Goal: Information Seeking & Learning: Learn about a topic

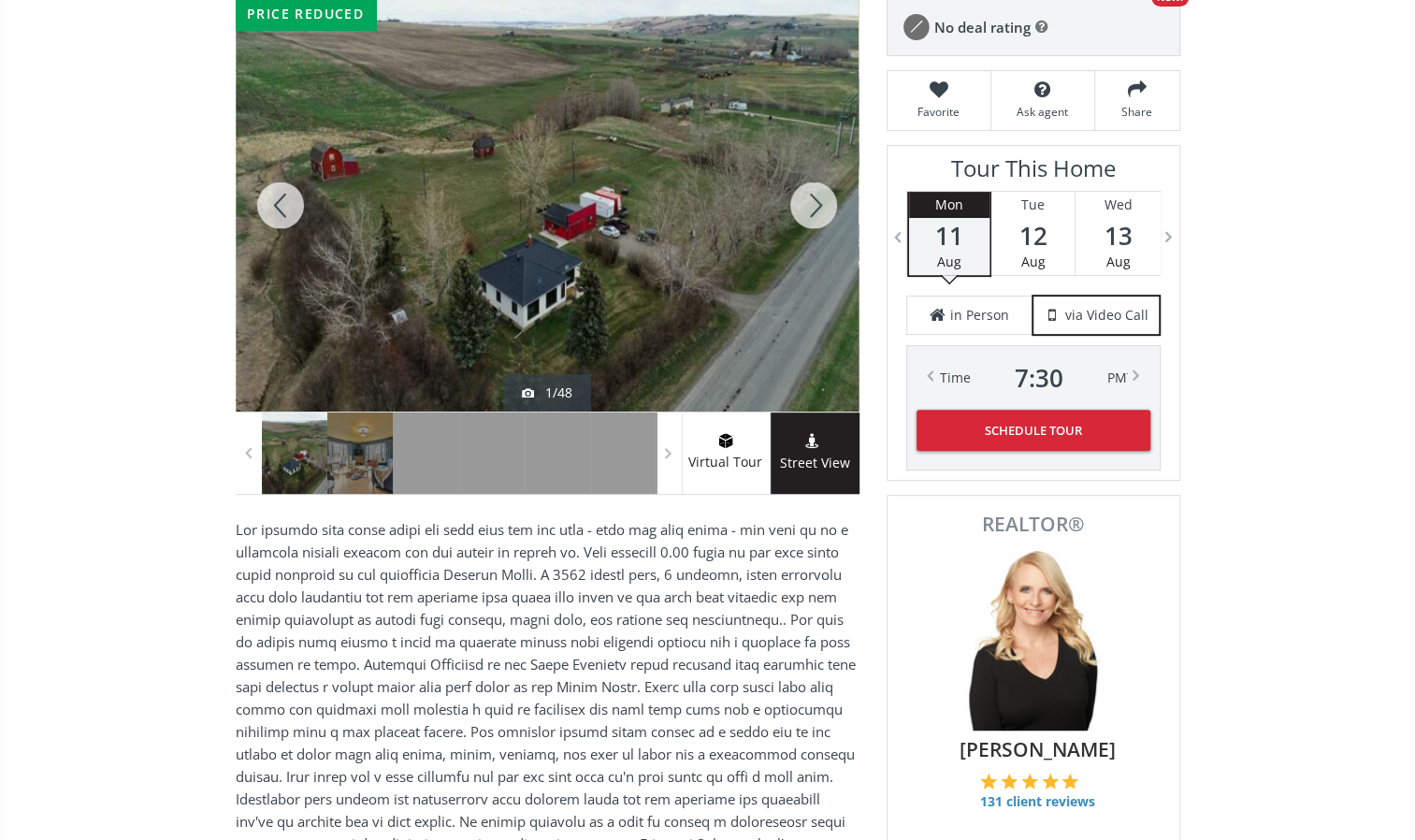
scroll to position [187, 0]
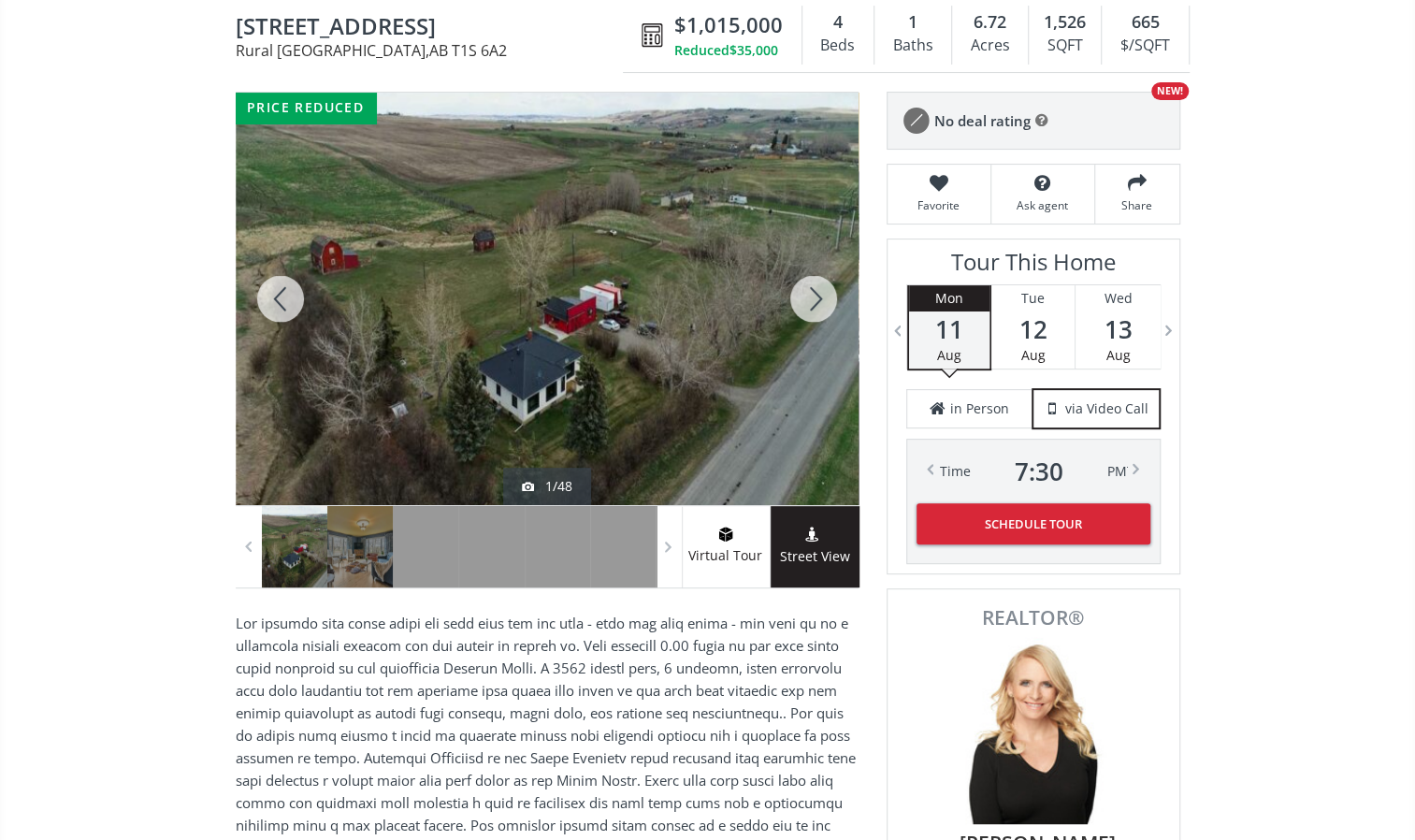
click at [819, 299] on div at bounding box center [814, 299] width 90 height 412
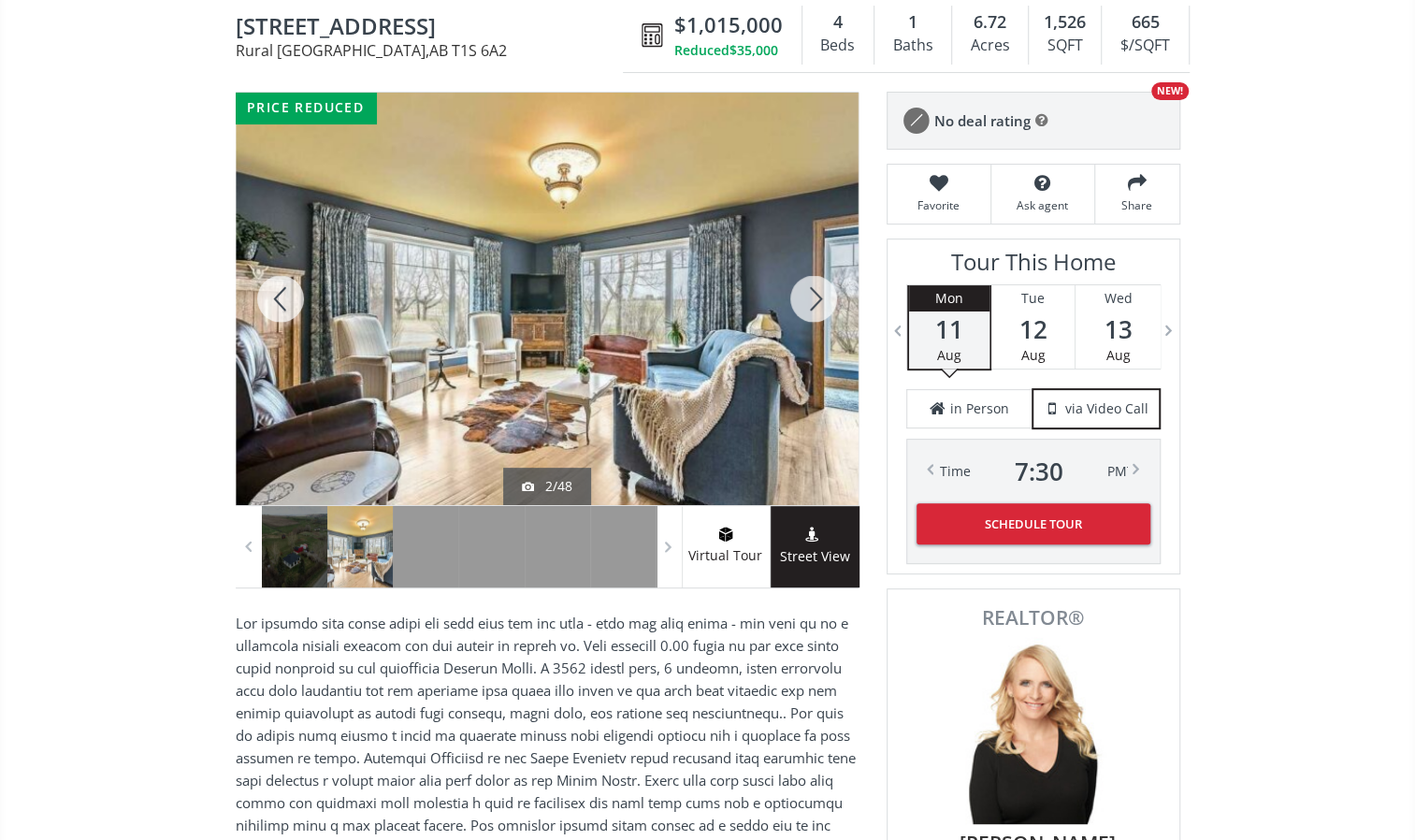
click at [819, 299] on div at bounding box center [814, 299] width 90 height 412
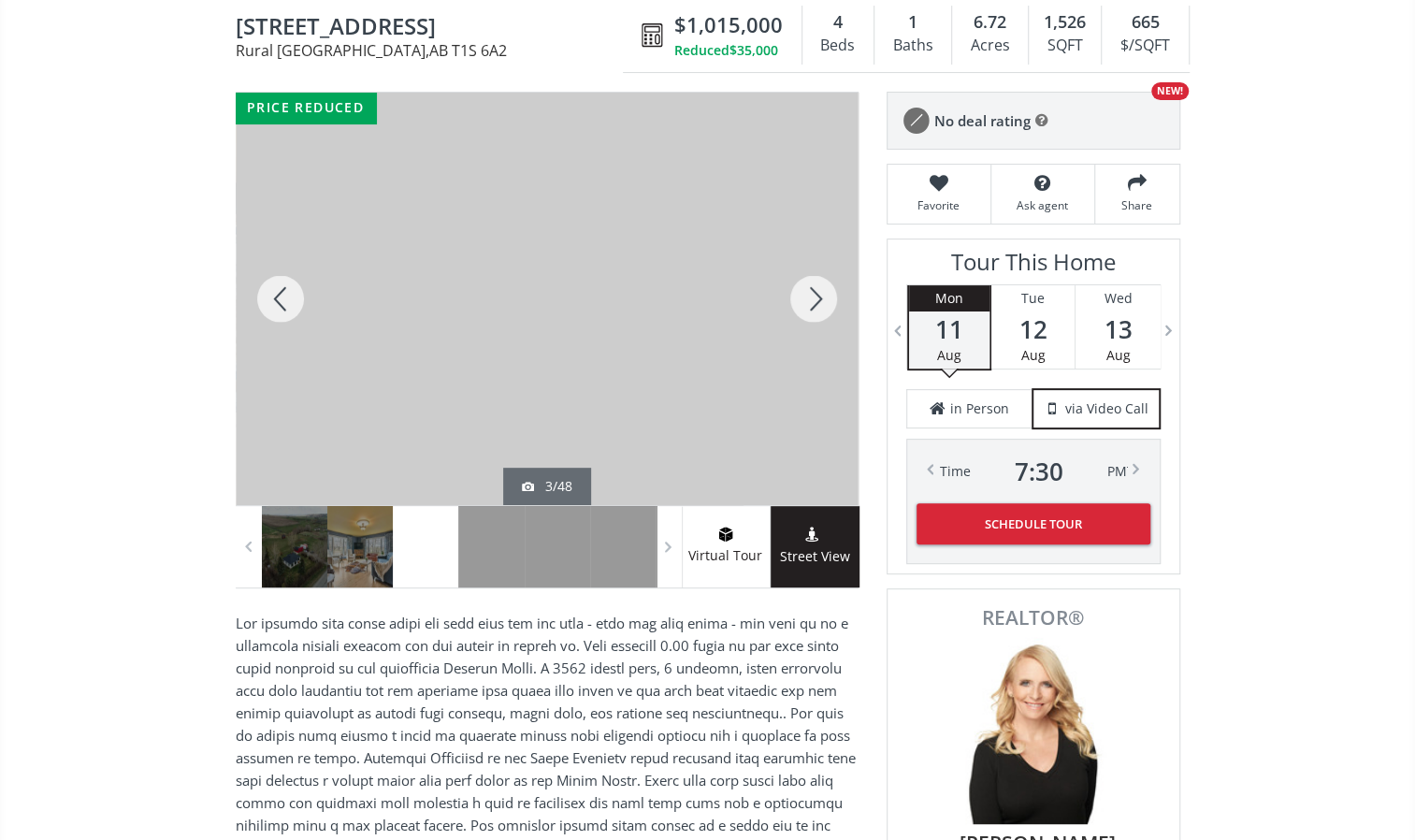
click at [819, 299] on div at bounding box center [814, 299] width 90 height 412
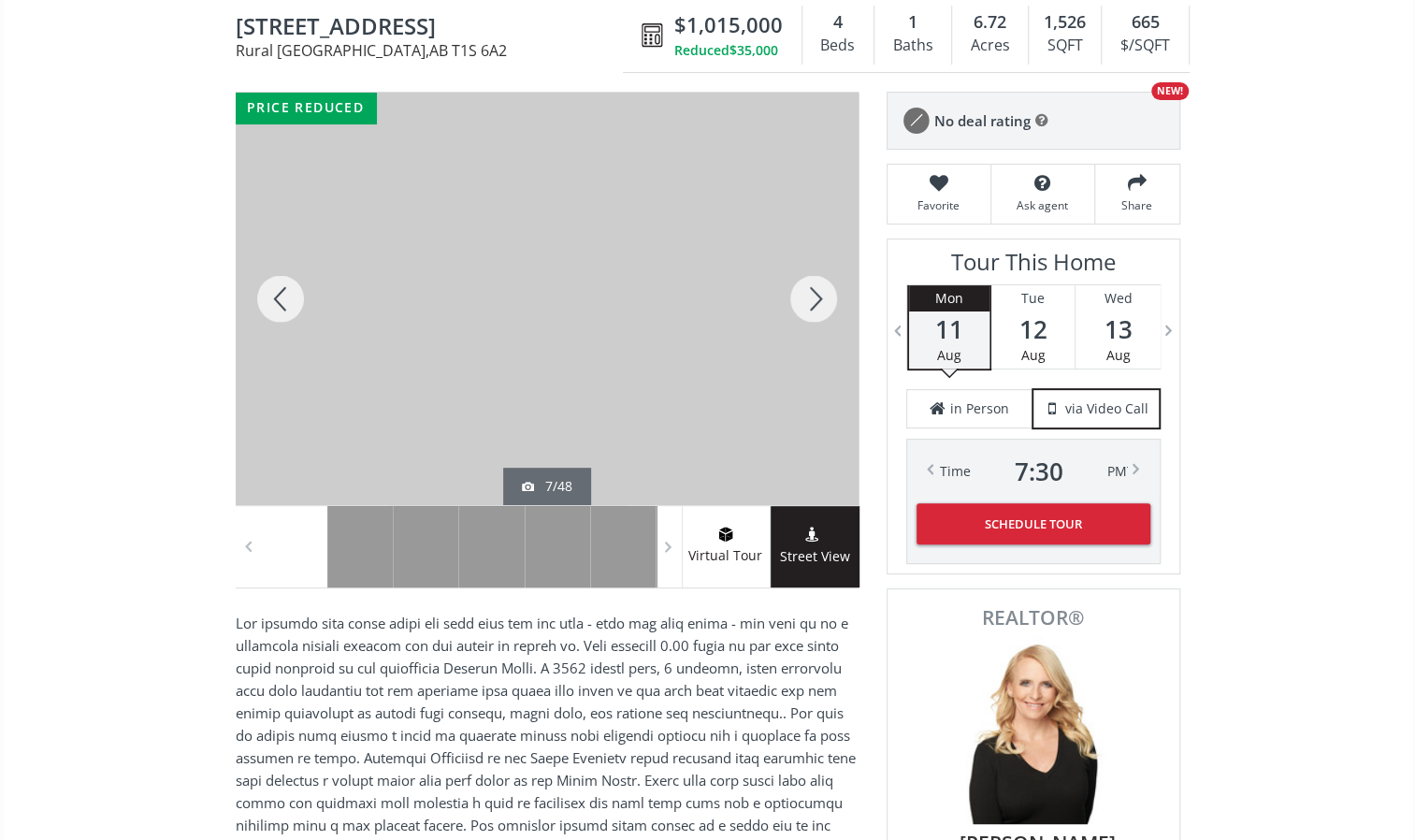
click at [819, 299] on div at bounding box center [814, 299] width 90 height 412
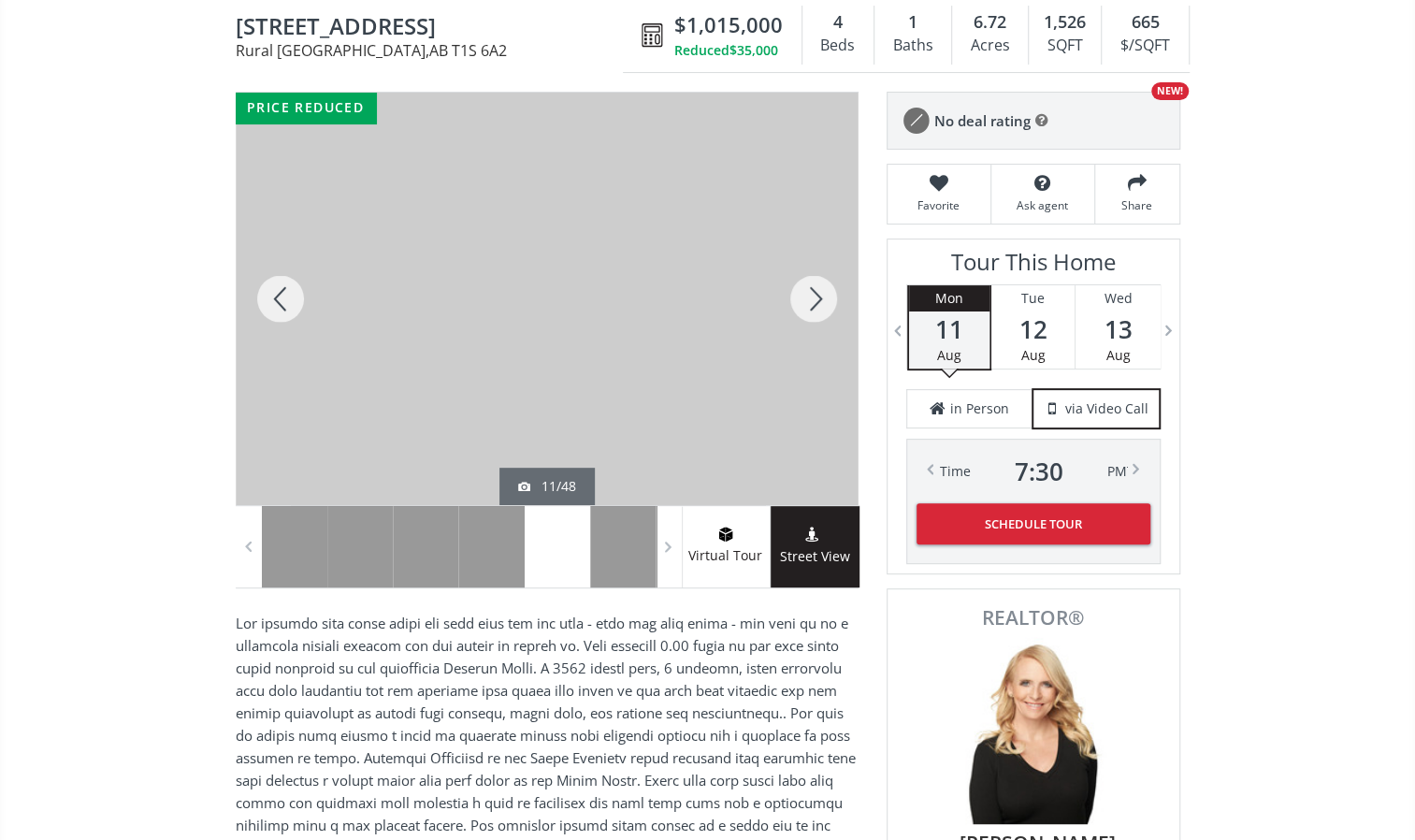
click at [819, 299] on div at bounding box center [814, 299] width 90 height 412
click at [297, 305] on div at bounding box center [281, 299] width 90 height 412
click at [819, 297] on div at bounding box center [814, 299] width 90 height 412
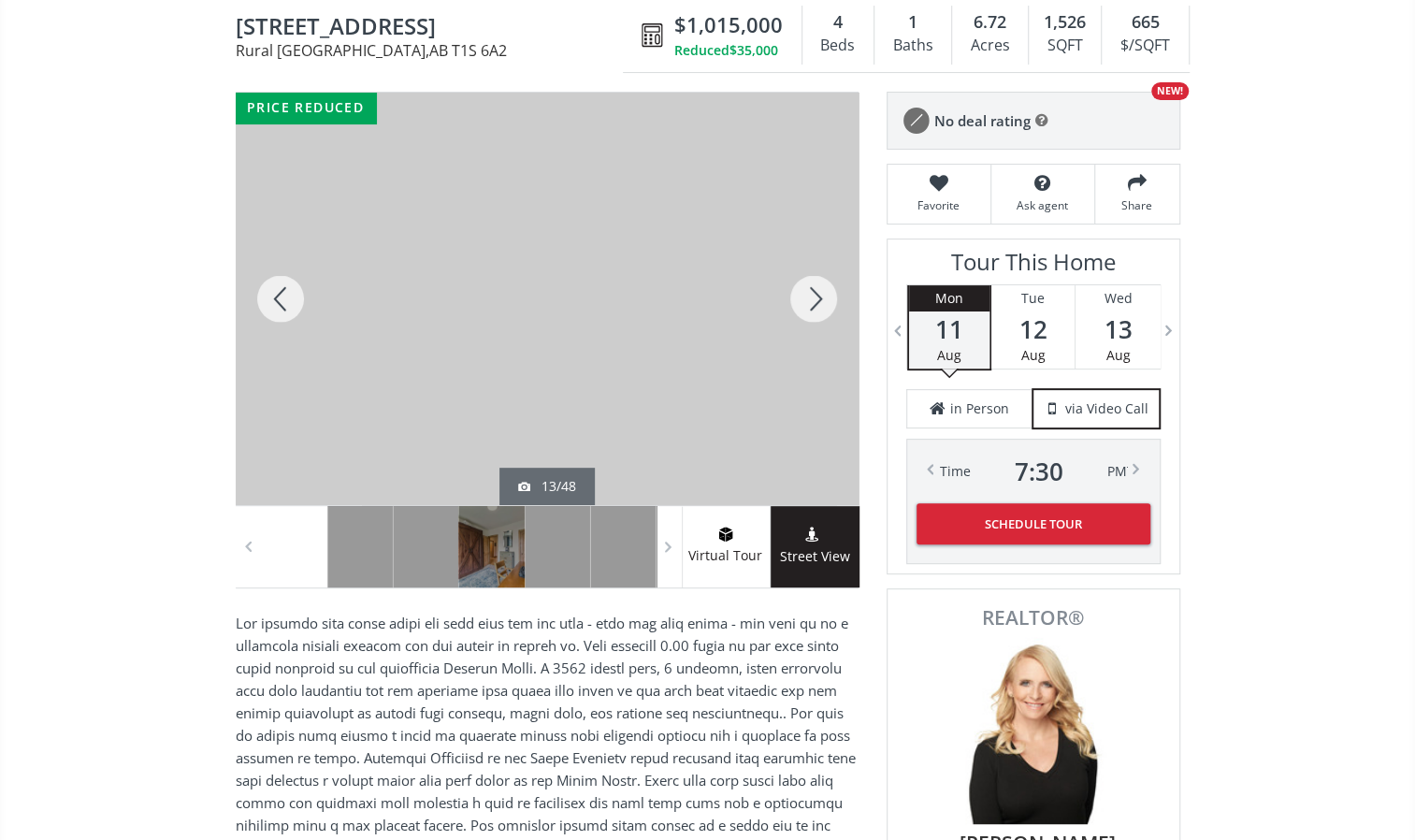
click at [819, 297] on div at bounding box center [814, 299] width 90 height 412
click at [817, 304] on div at bounding box center [814, 299] width 90 height 412
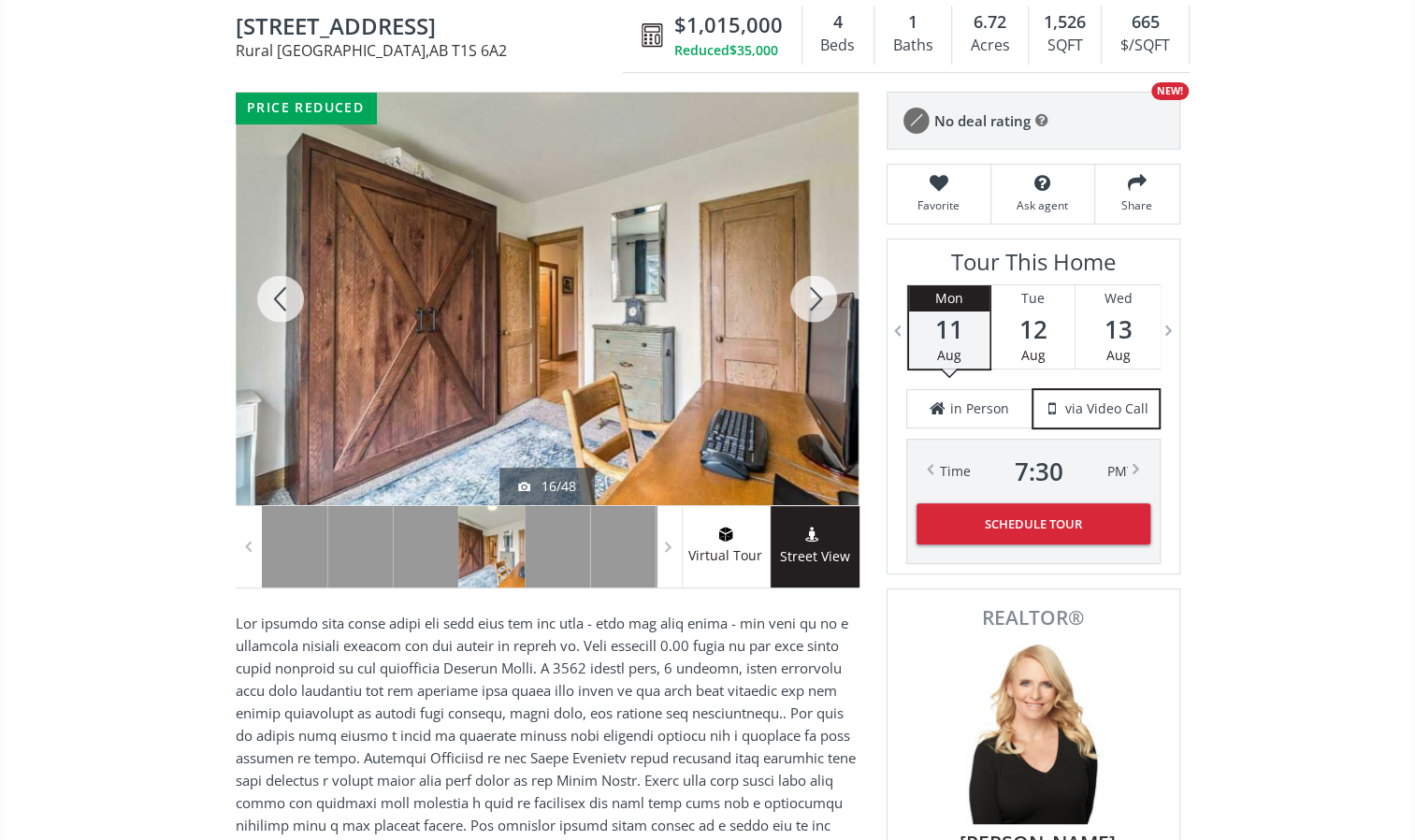
click at [817, 304] on div at bounding box center [814, 299] width 90 height 412
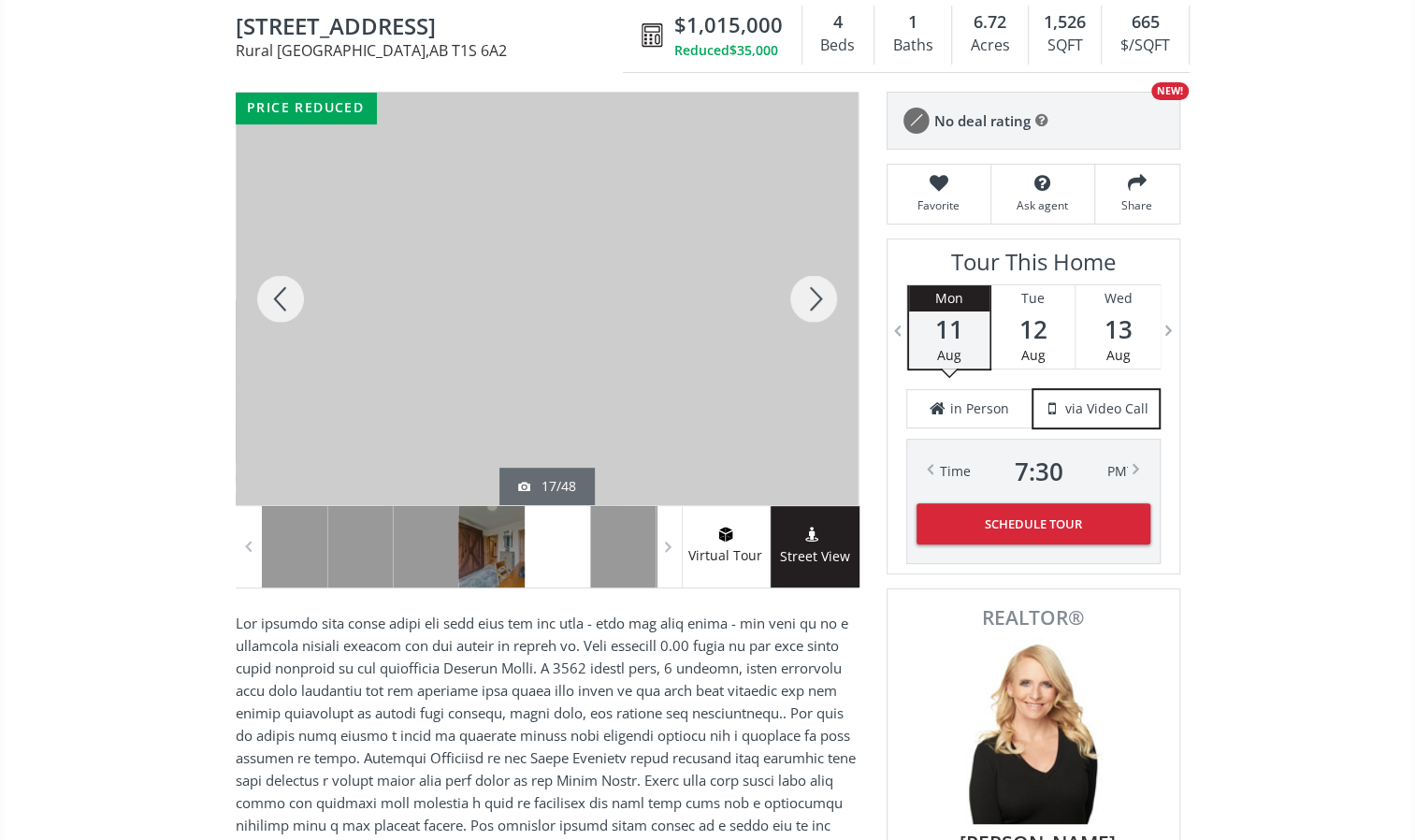
click at [817, 304] on div at bounding box center [814, 299] width 90 height 412
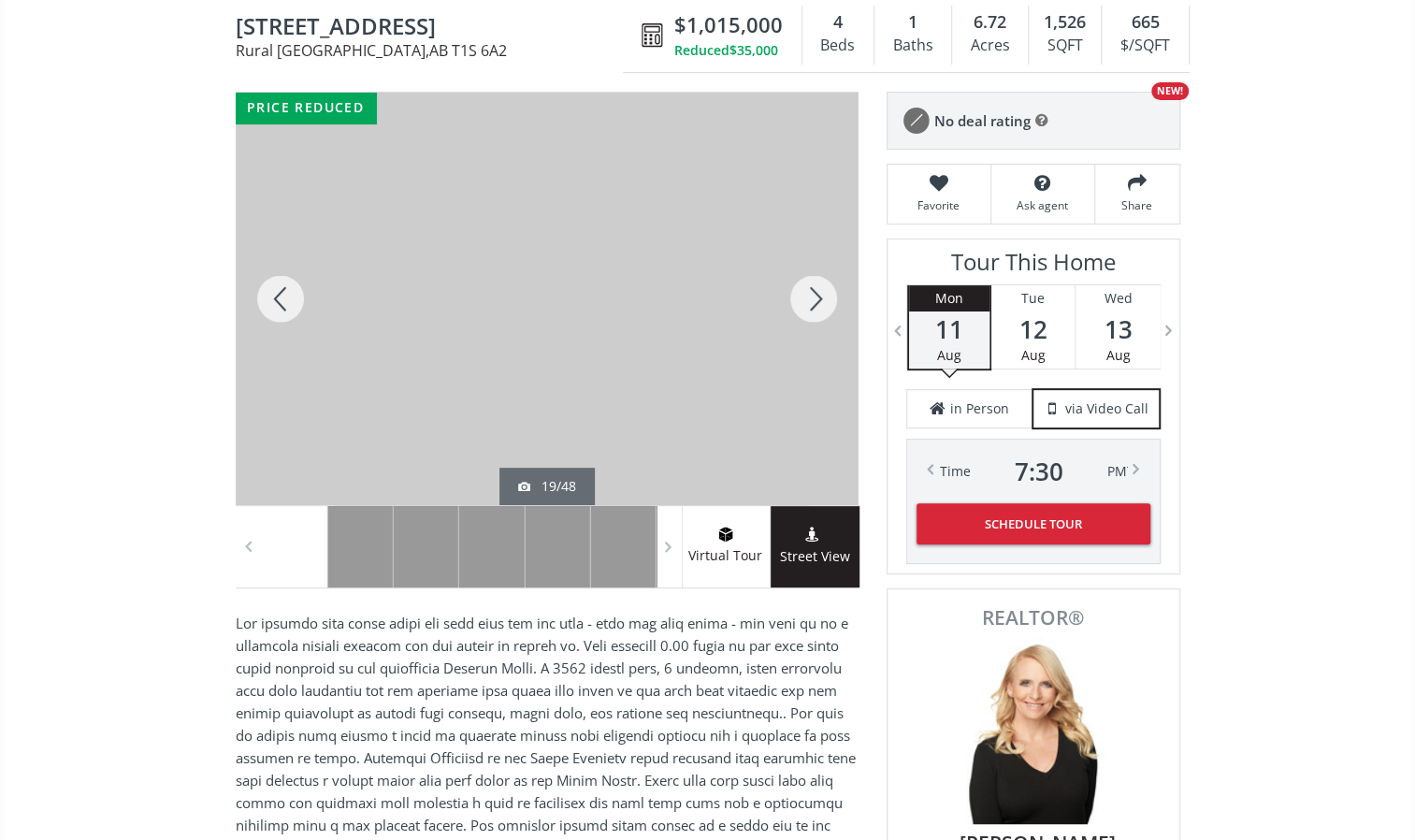
click at [817, 304] on div at bounding box center [814, 299] width 90 height 412
click at [818, 306] on div at bounding box center [814, 299] width 90 height 412
click at [819, 306] on div at bounding box center [814, 299] width 90 height 412
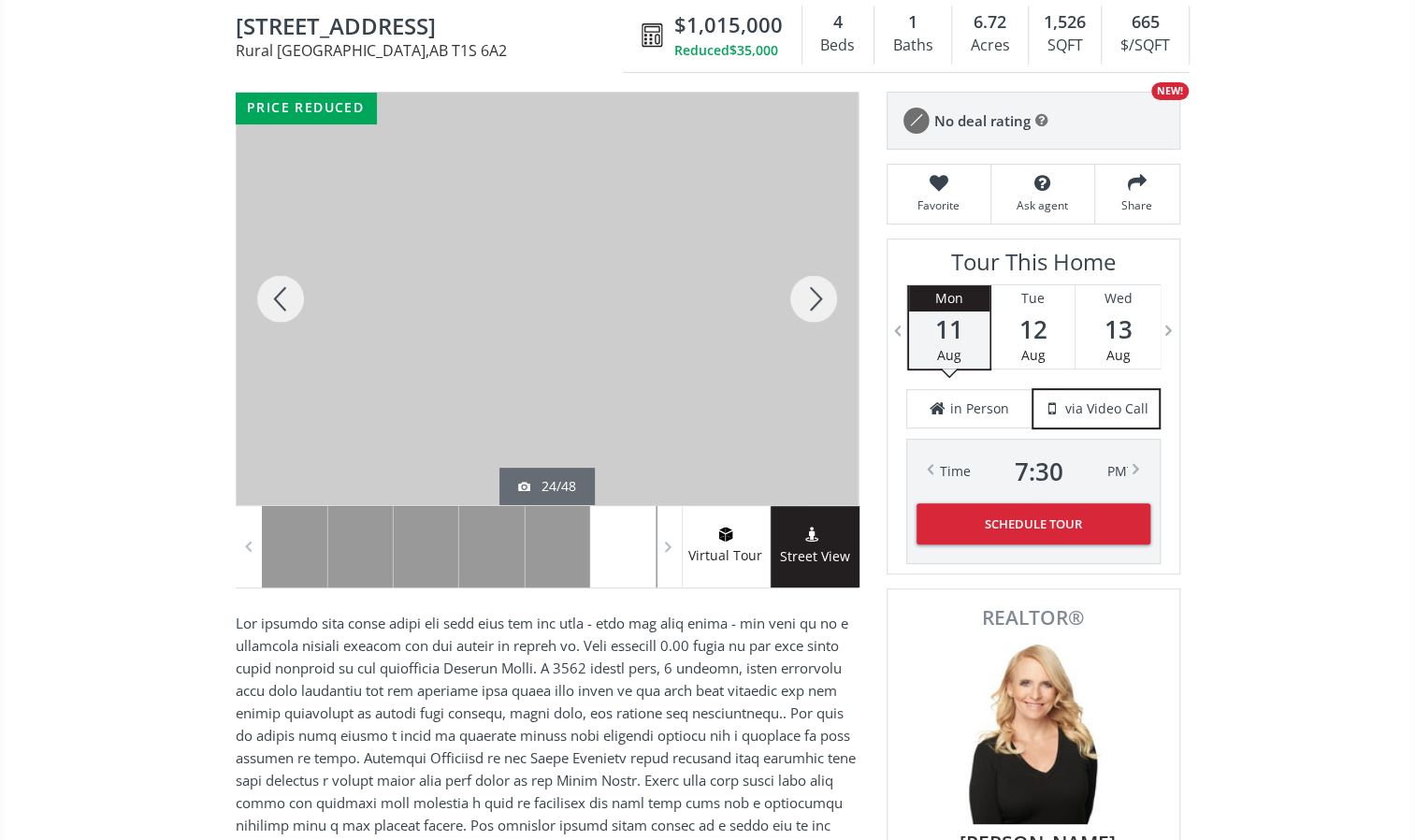
click at [819, 306] on div at bounding box center [814, 299] width 90 height 412
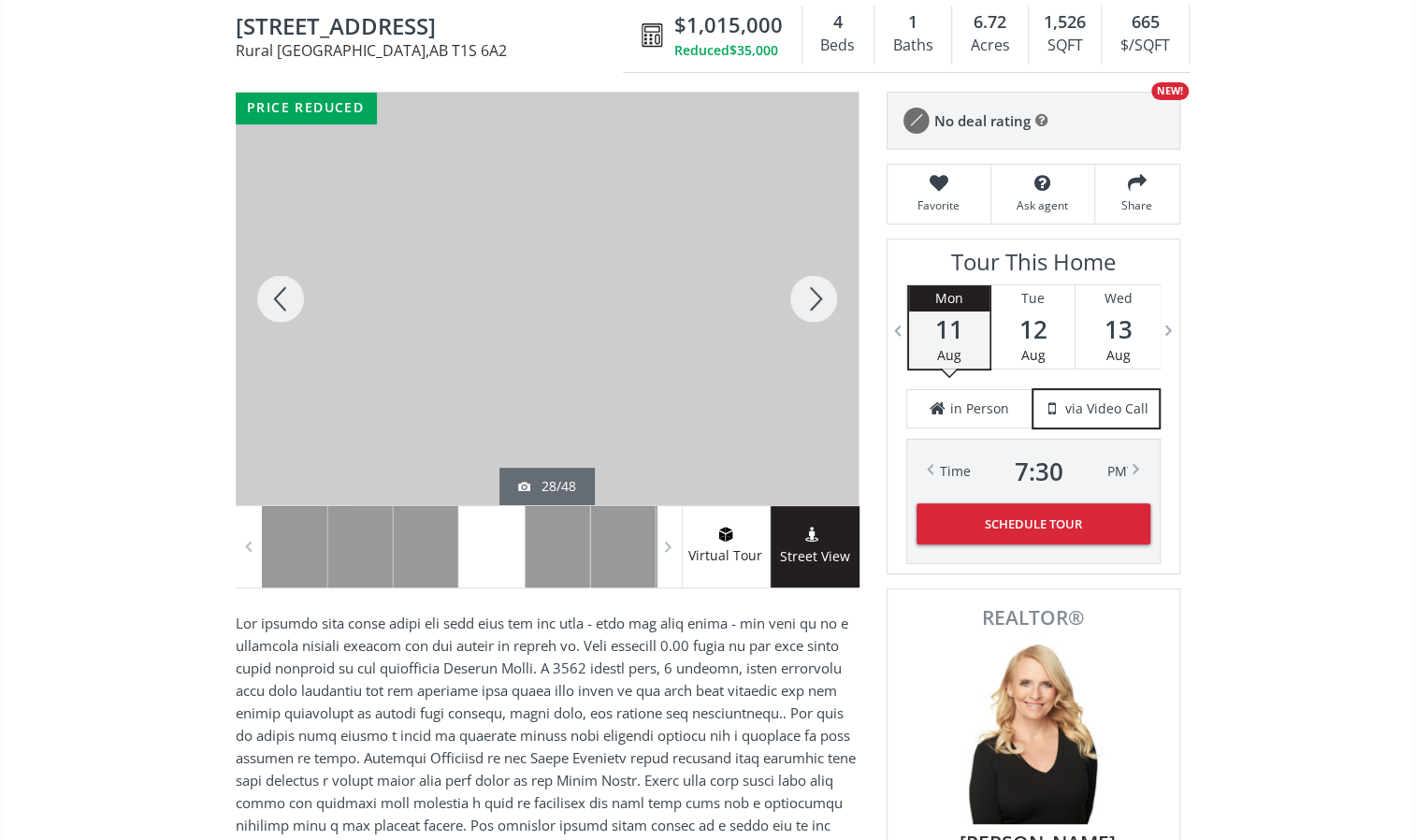
click at [820, 308] on div at bounding box center [814, 299] width 90 height 412
click at [820, 307] on div at bounding box center [814, 299] width 90 height 412
click at [296, 296] on div at bounding box center [281, 299] width 90 height 412
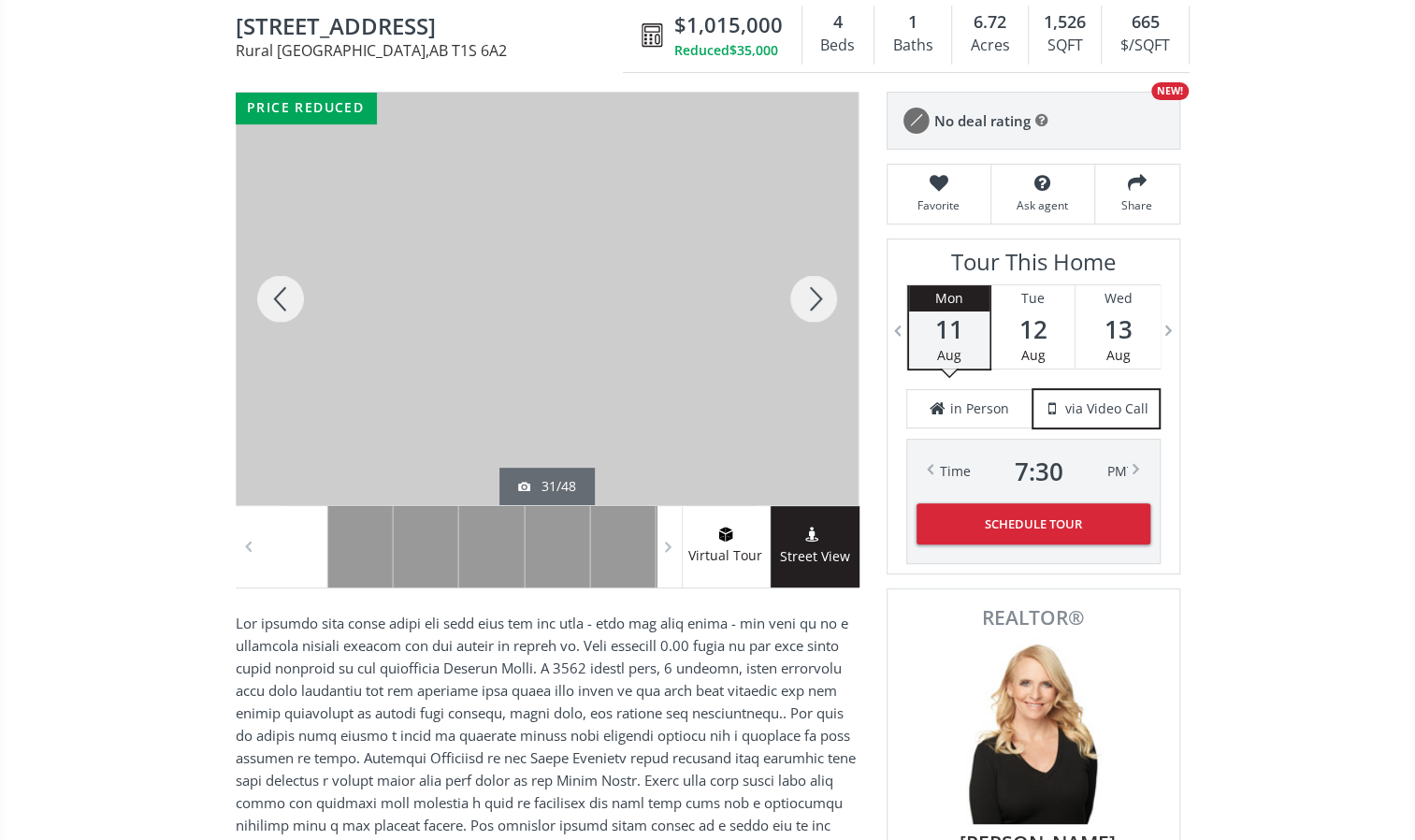
click at [808, 286] on div at bounding box center [814, 299] width 90 height 412
click at [801, 290] on div at bounding box center [814, 299] width 90 height 412
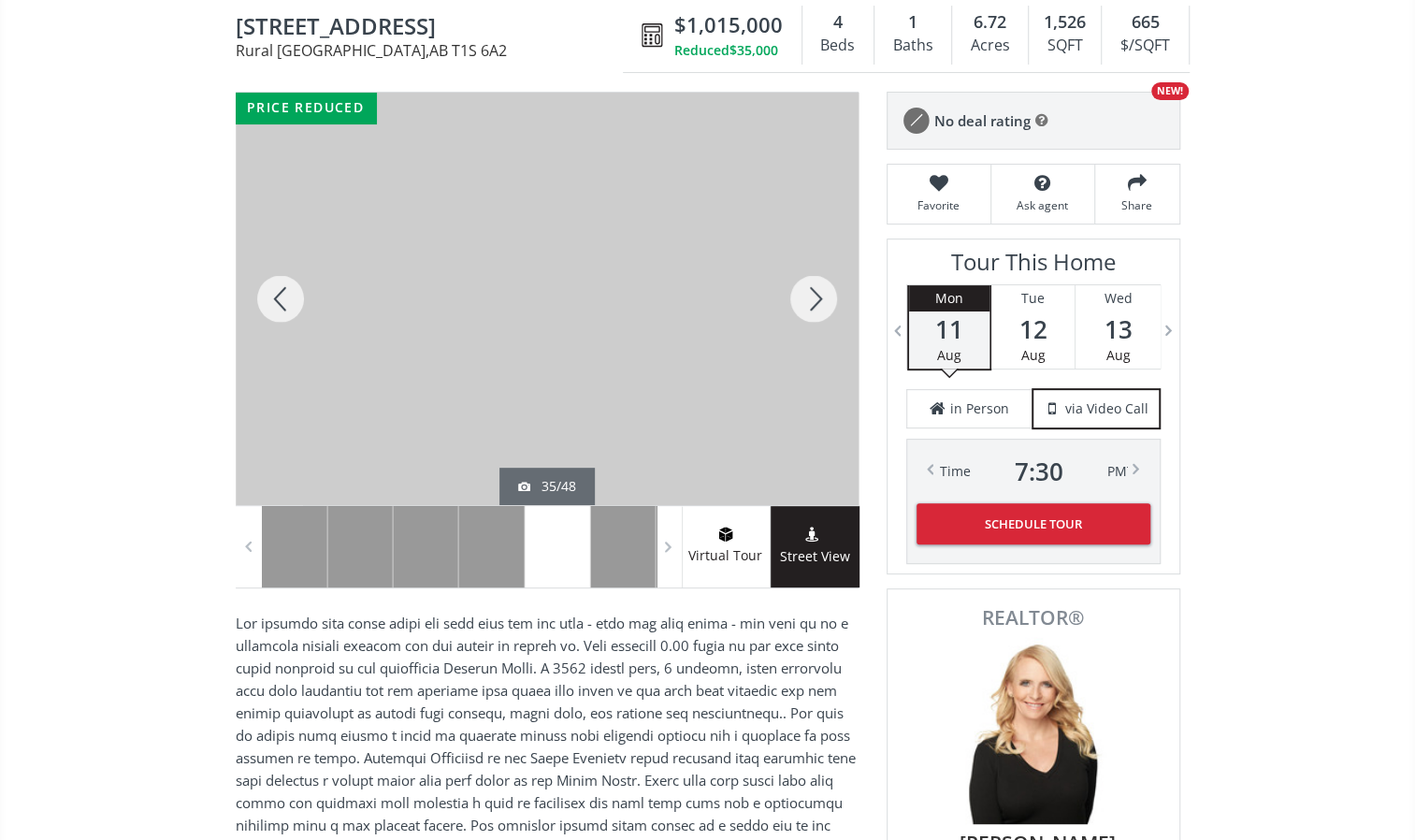
click at [800, 290] on div at bounding box center [814, 299] width 90 height 412
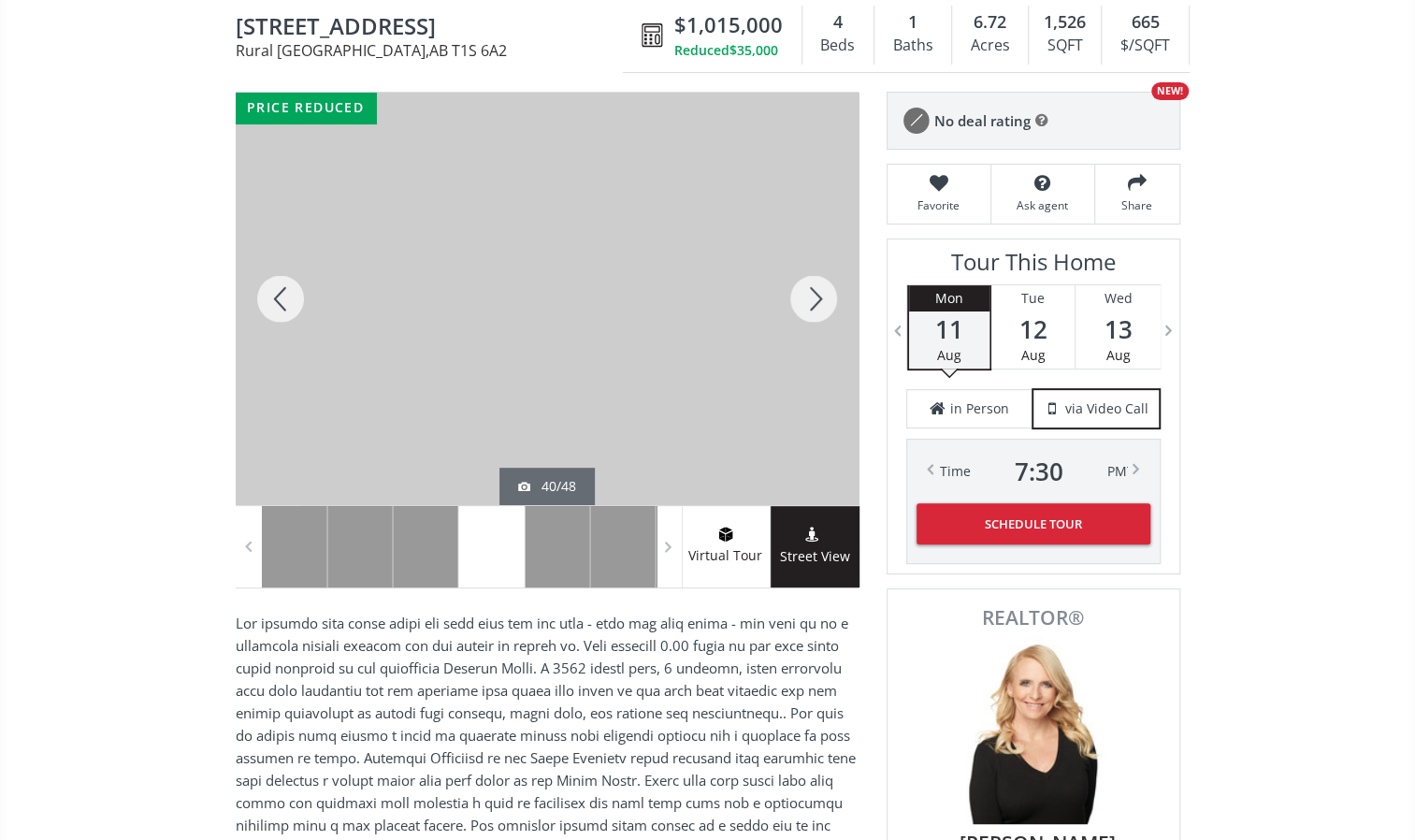
click at [800, 290] on div at bounding box center [814, 299] width 90 height 412
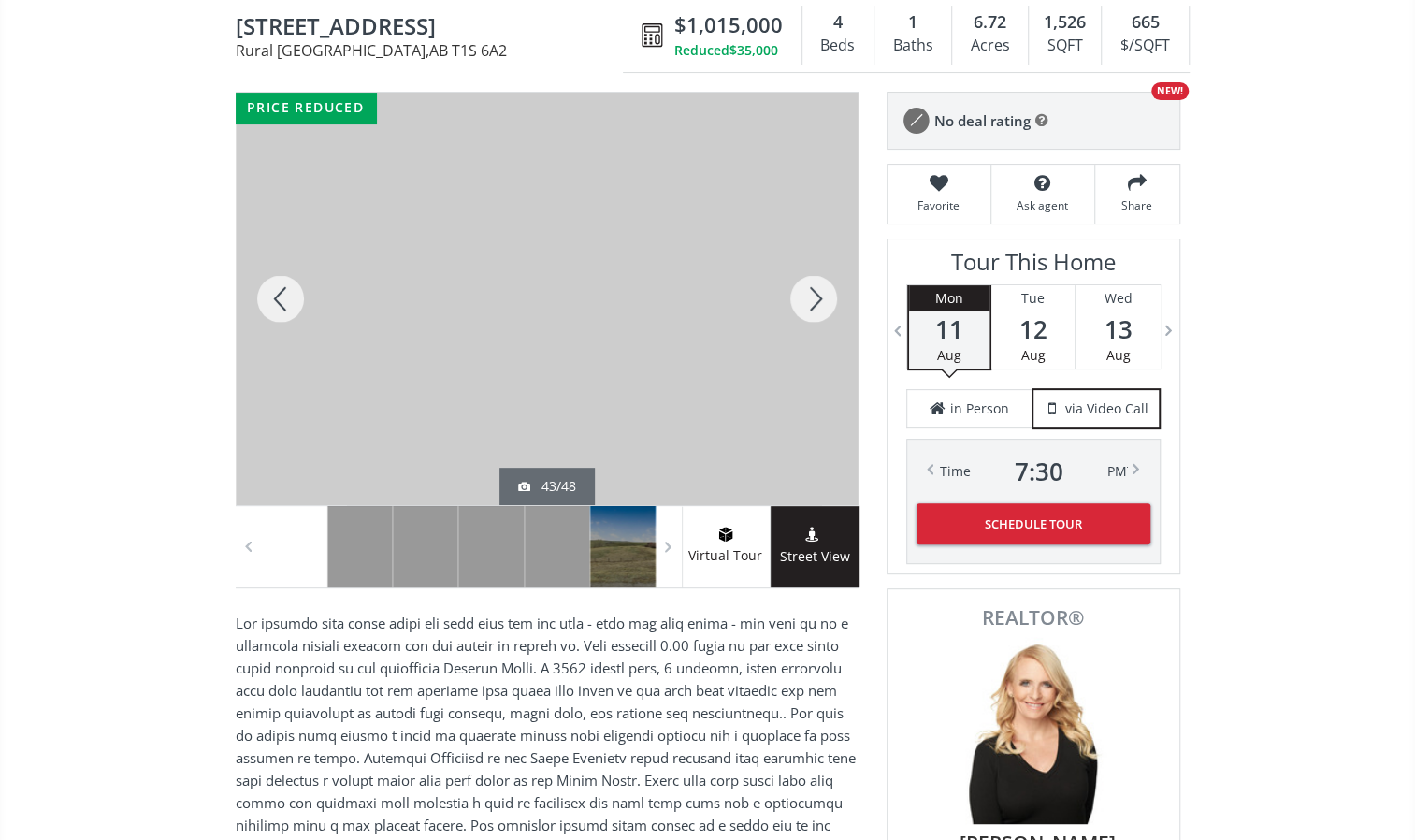
click at [800, 290] on div at bounding box center [814, 299] width 90 height 412
click at [795, 287] on div at bounding box center [814, 299] width 90 height 412
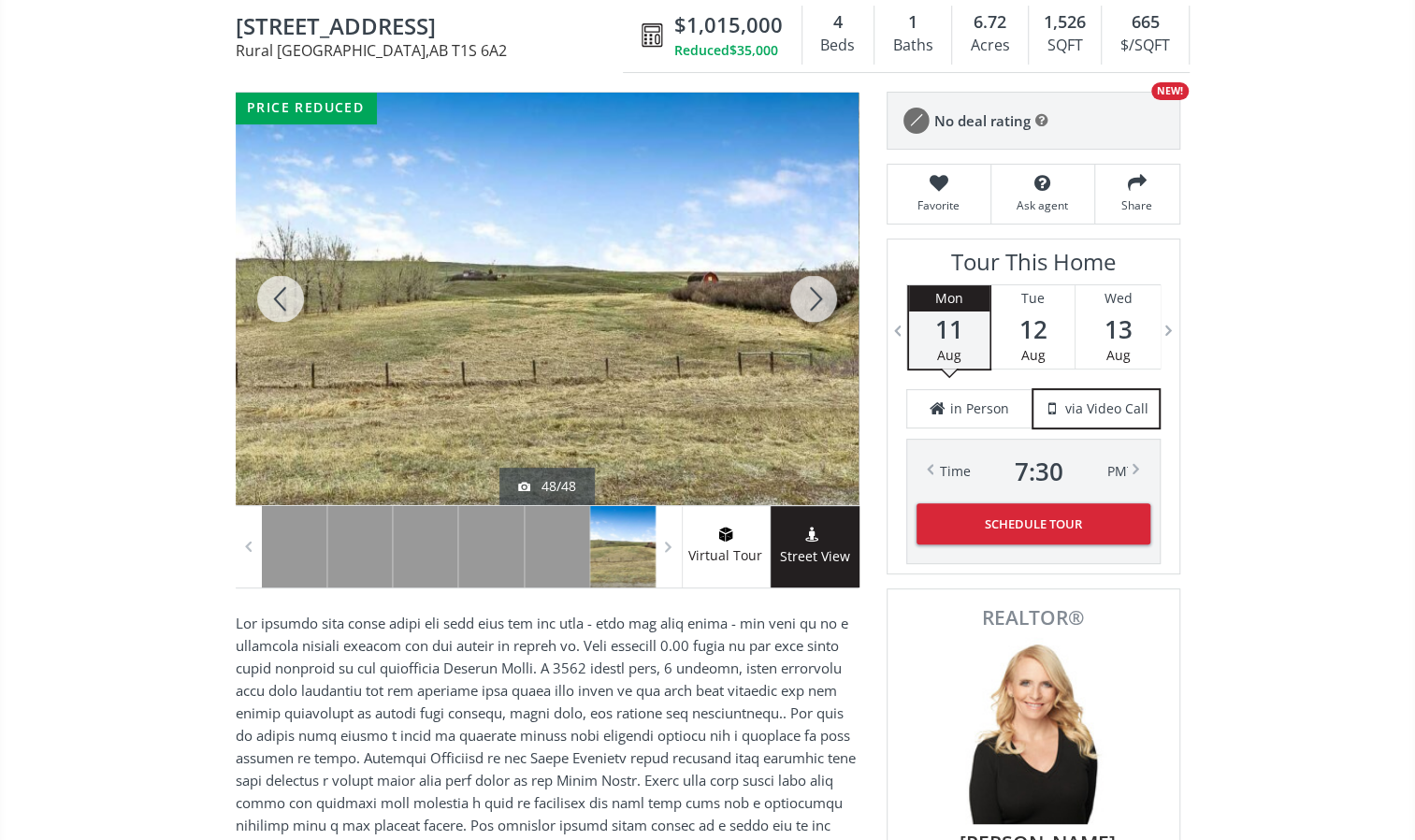
click at [795, 287] on div at bounding box center [814, 299] width 90 height 412
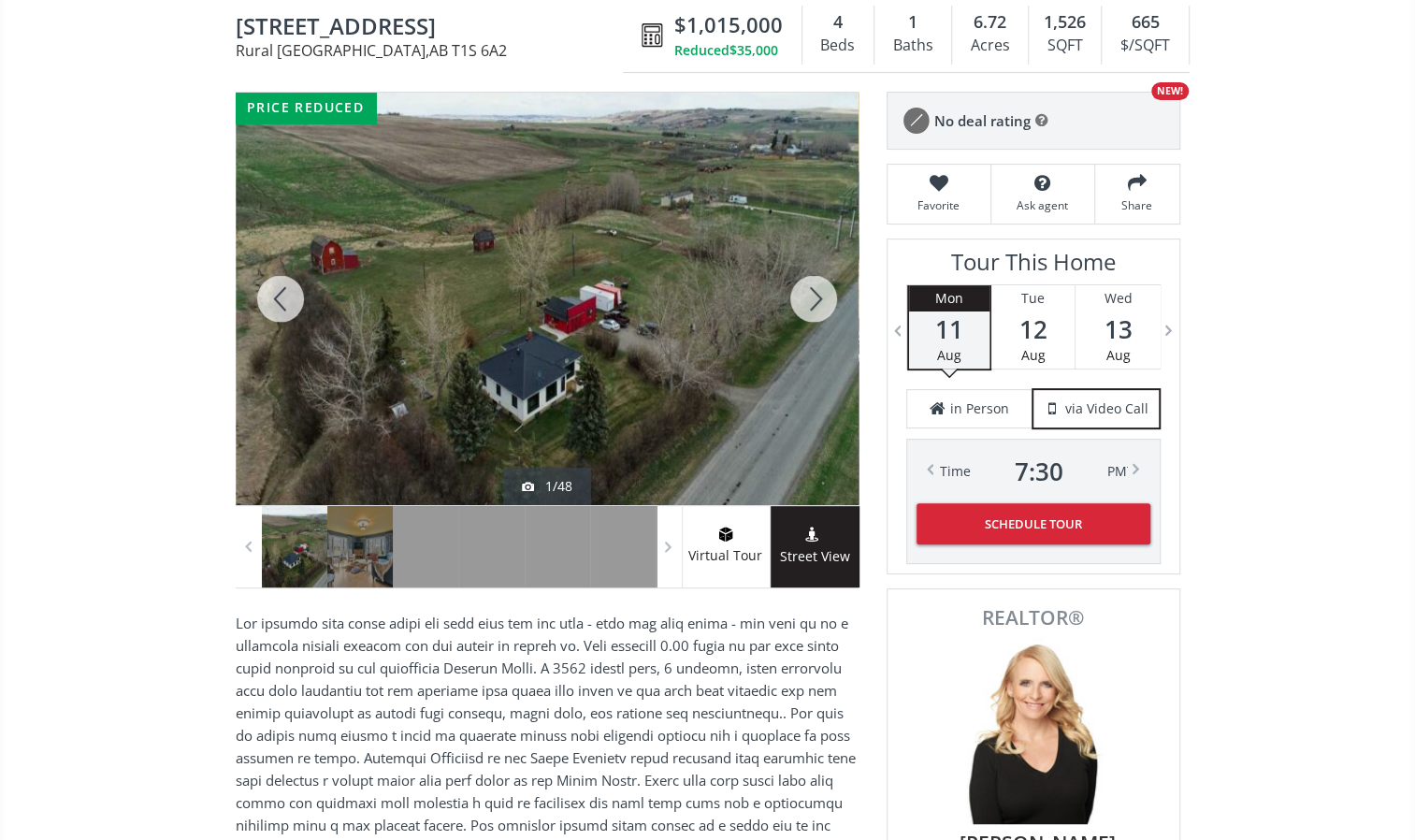
click at [795, 287] on div at bounding box center [814, 299] width 90 height 412
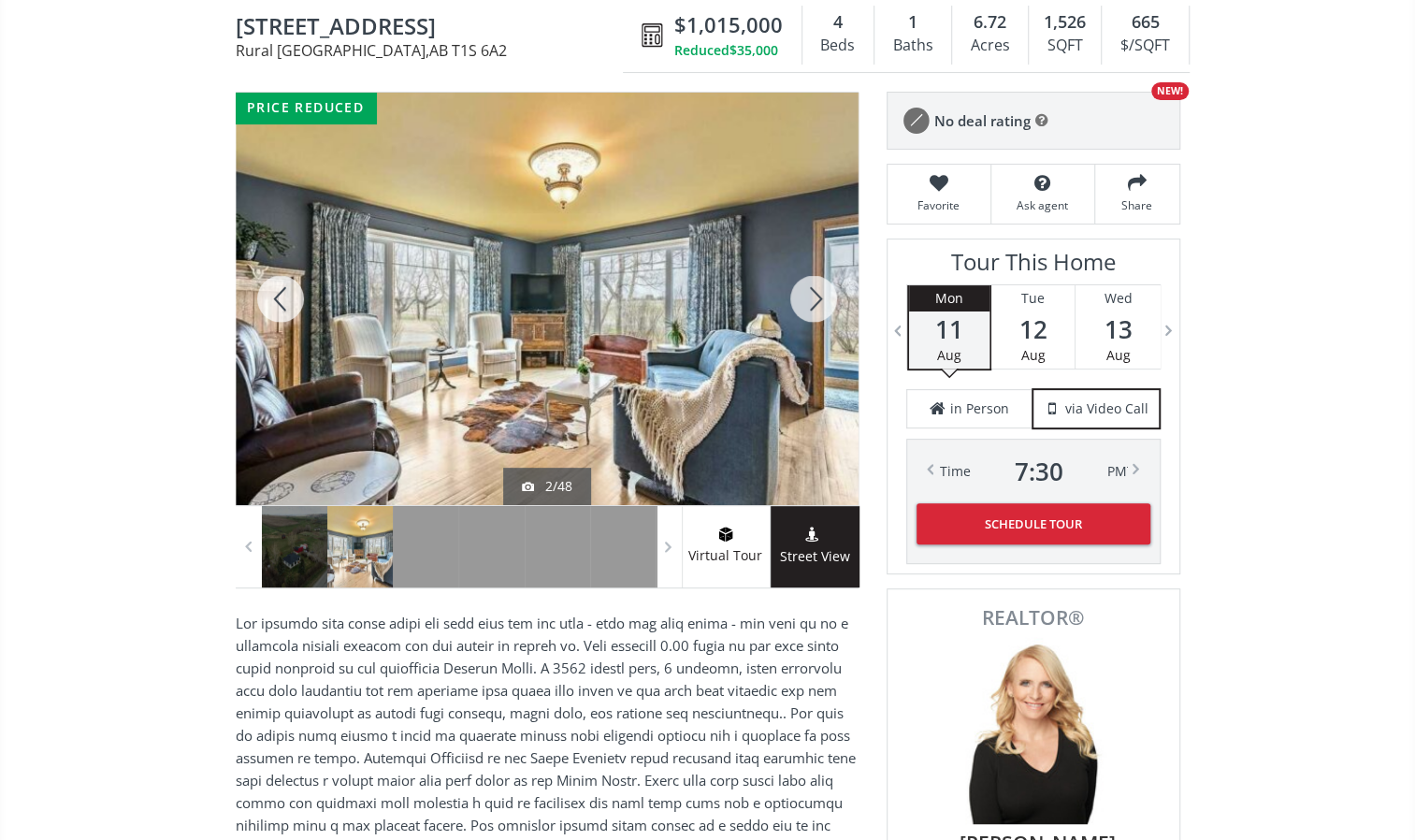
click at [795, 287] on div at bounding box center [814, 299] width 90 height 412
